Goal: Task Accomplishment & Management: Use online tool/utility

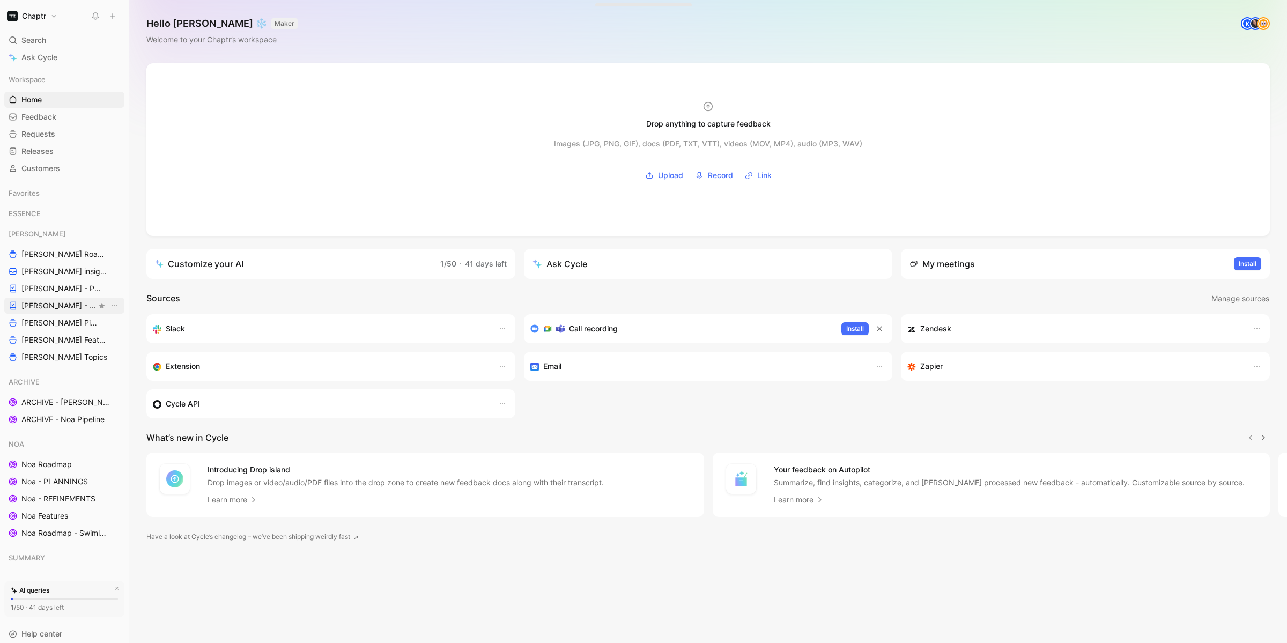
click at [51, 306] on span "[PERSON_NAME] - REFINEMENTS" at bounding box center [58, 305] width 75 height 11
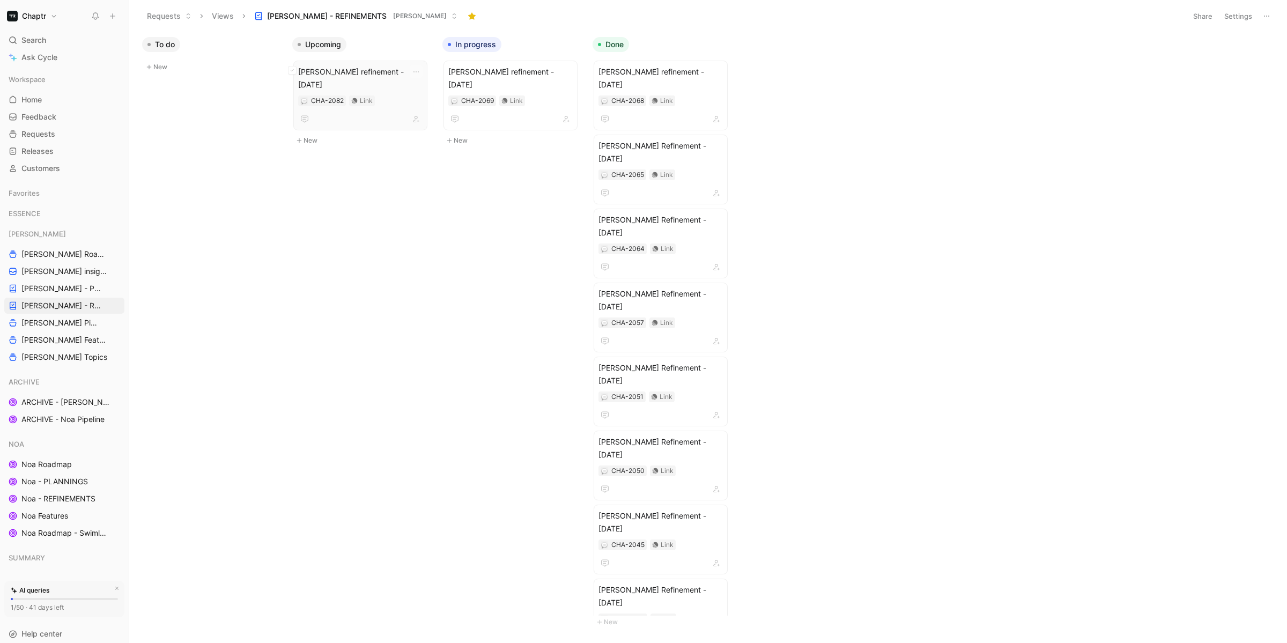
click at [386, 74] on span "[PERSON_NAME] refinement - [DATE]" at bounding box center [360, 78] width 124 height 26
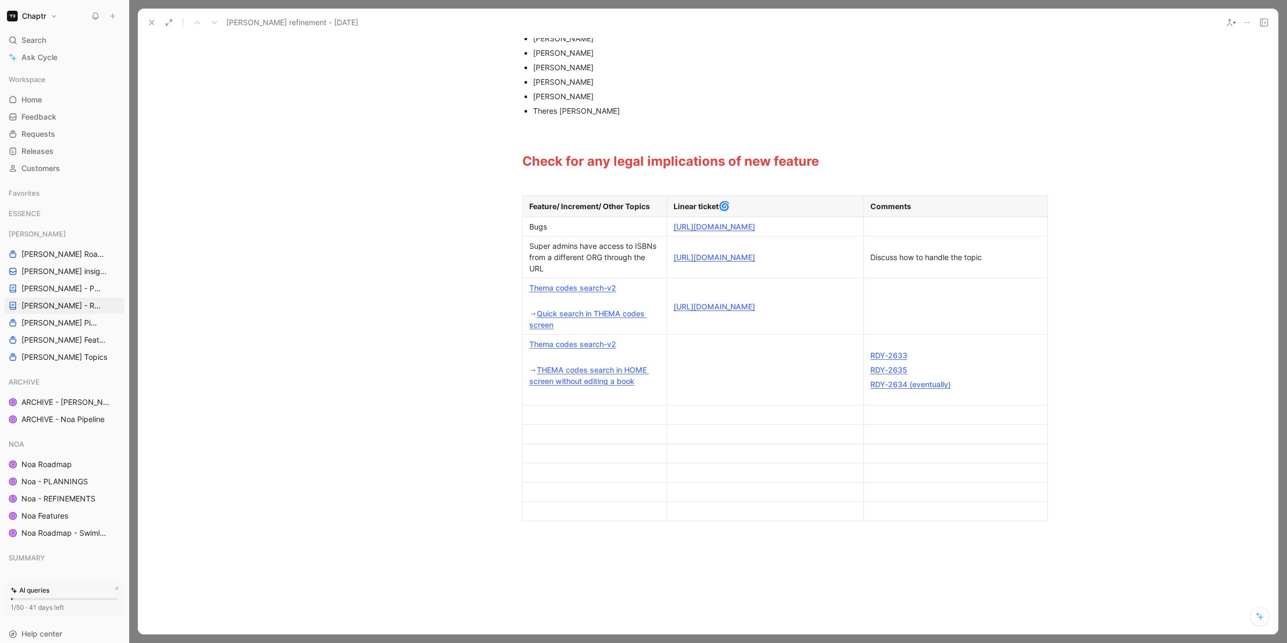
scroll to position [181, 0]
click at [596, 419] on div at bounding box center [594, 413] width 131 height 11
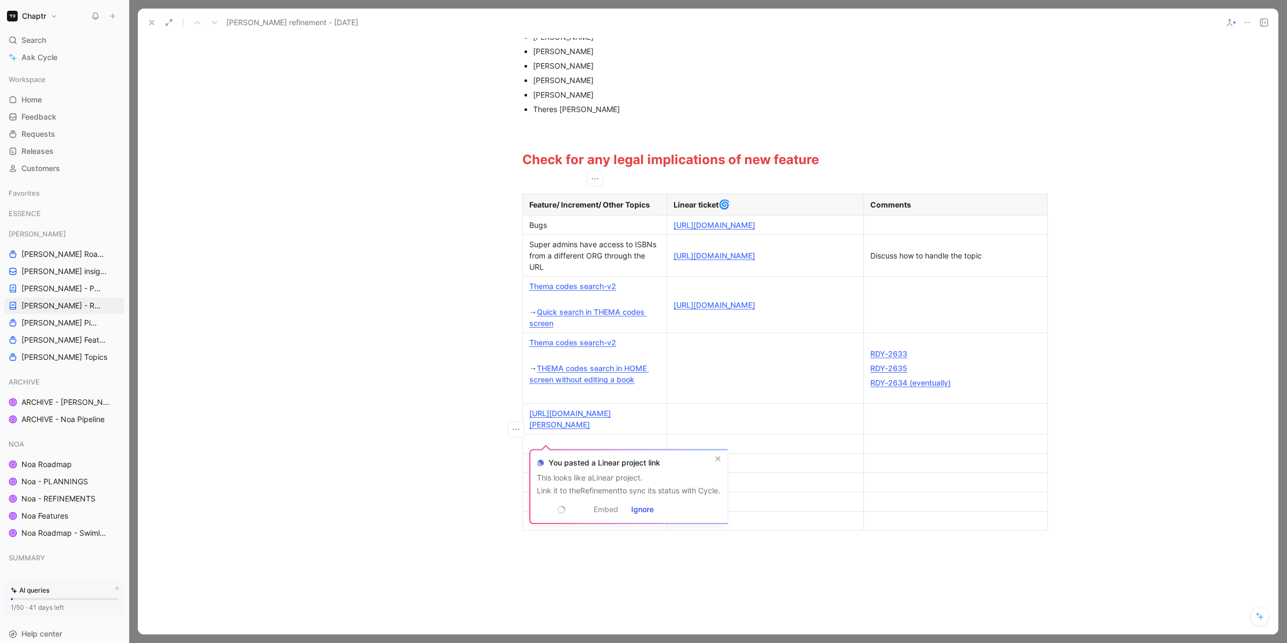
click at [705, 445] on div "You pasted a Linear project link This looks like a Linear project. Link it to t…" at bounding box center [628, 485] width 198 height 80
click at [882, 425] on div at bounding box center [956, 419] width 171 height 11
